Goal: Task Accomplishment & Management: Complete application form

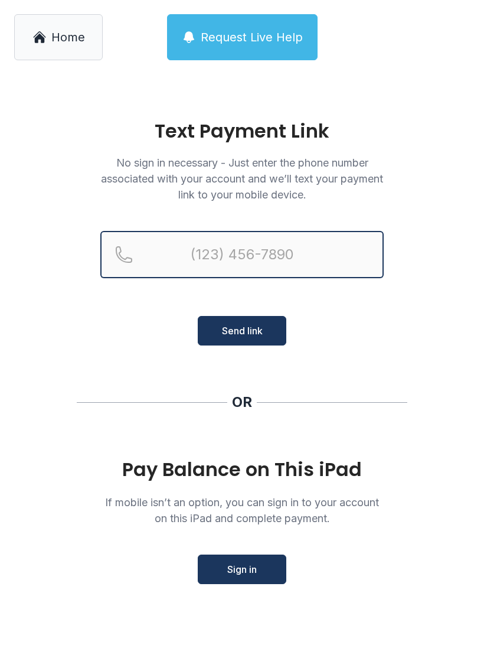
click at [236, 259] on input "Reservation phone number" at bounding box center [242, 254] width 284 height 47
type input "[PHONE_NUMBER]"
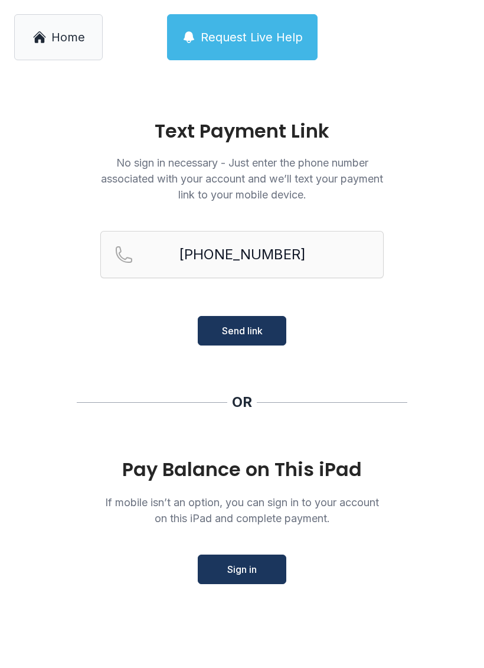
click at [257, 333] on span "Send link" at bounding box center [242, 331] width 41 height 14
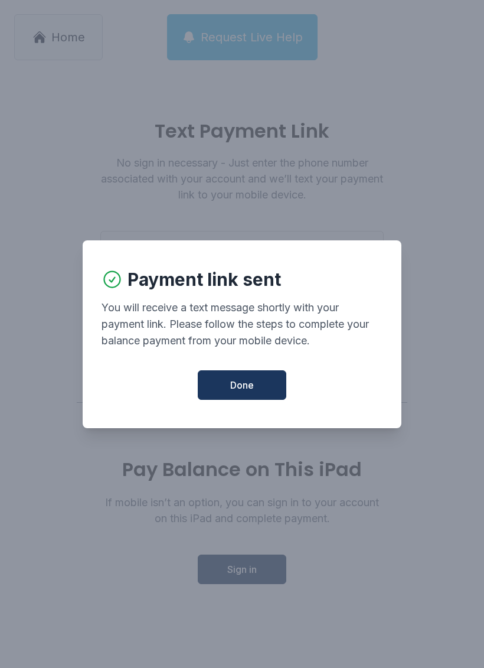
click at [249, 400] on button "Done" at bounding box center [242, 385] width 89 height 30
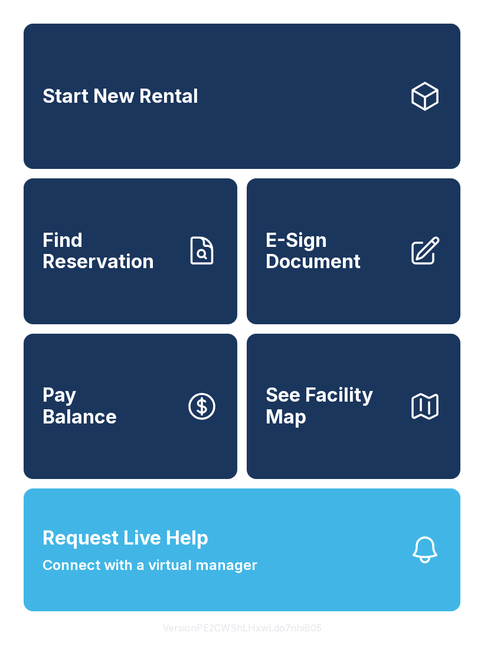
click at [249, 403] on button "See Facility Map" at bounding box center [354, 406] width 214 height 145
click at [343, 265] on span "E-Sign Document" at bounding box center [332, 251] width 133 height 43
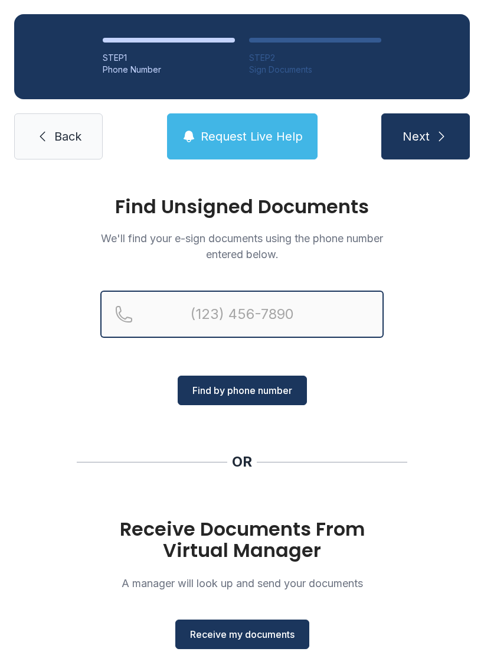
click at [245, 322] on input "Reservation phone number" at bounding box center [242, 314] width 284 height 47
type input "[PHONE_NUMBER]"
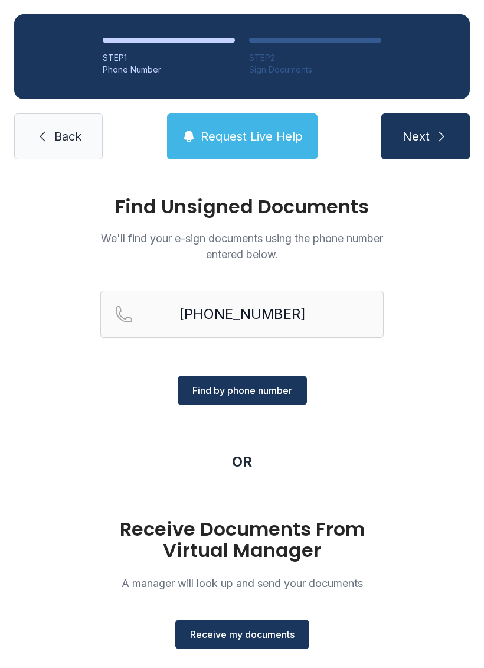
click at [418, 151] on button "Next" at bounding box center [426, 136] width 89 height 46
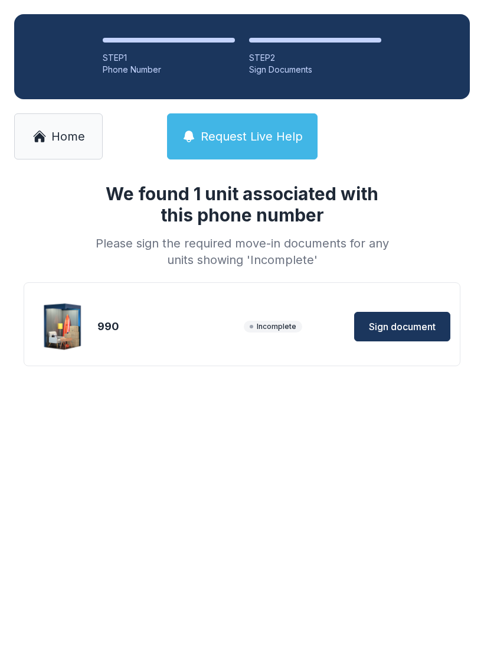
click at [413, 324] on span "Sign document" at bounding box center [402, 327] width 67 height 14
click at [76, 131] on span "Home" at bounding box center [68, 136] width 34 height 17
